Goal: Navigation & Orientation: Find specific page/section

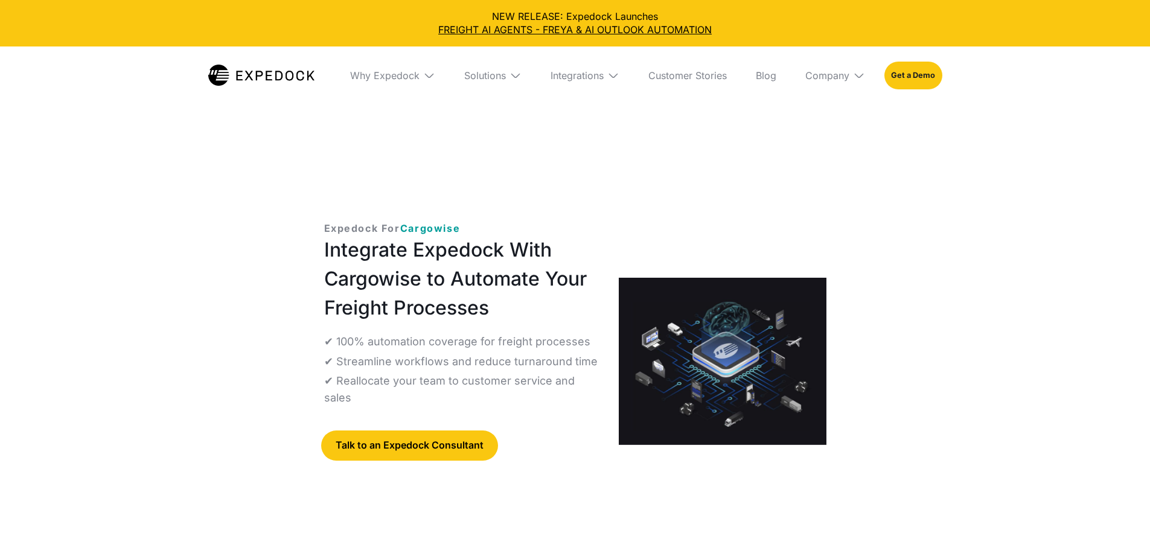
select select
click at [254, 77] on img at bounding box center [261, 75] width 106 height 21
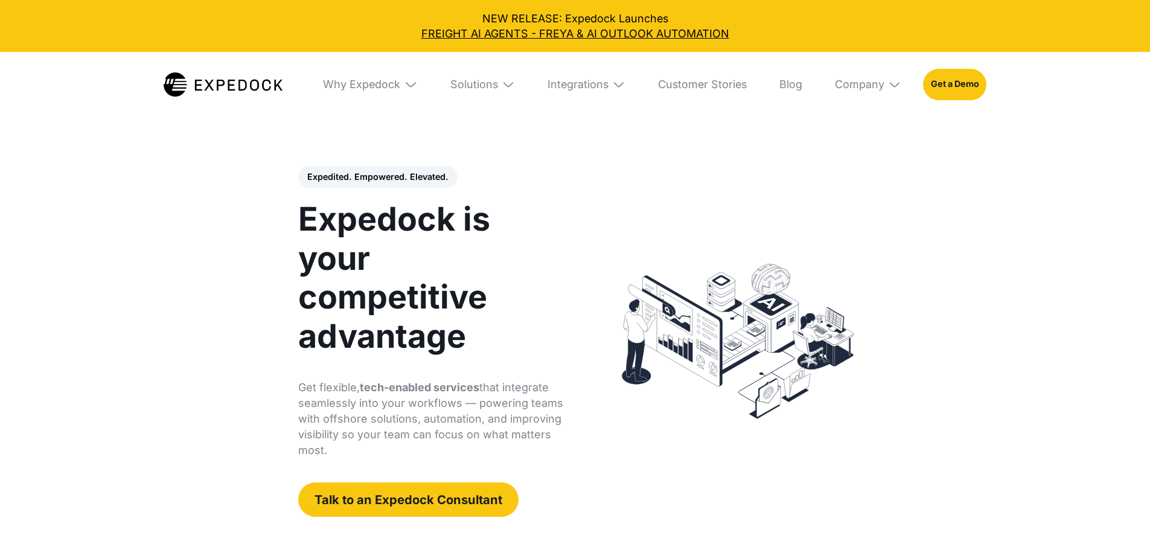
select select
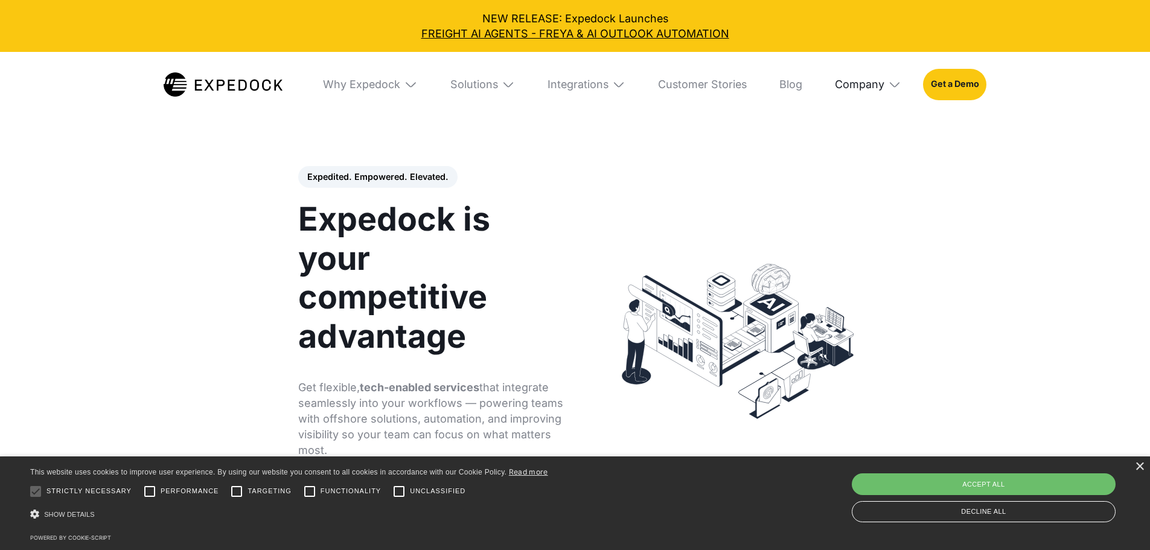
click at [884, 86] on div "Company" at bounding box center [859, 84] width 49 height 13
click at [887, 213] on link "Careers" at bounding box center [868, 204] width 88 height 35
